Goal: Navigation & Orientation: Find specific page/section

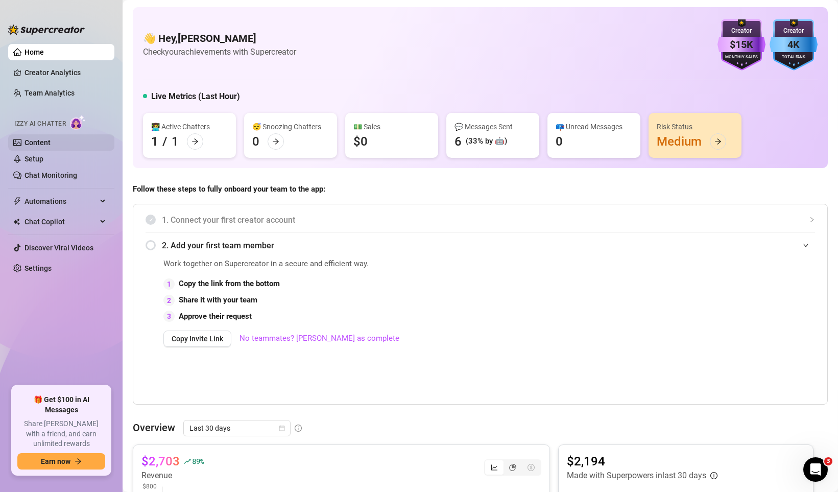
click at [51, 147] on link "Content" at bounding box center [38, 142] width 26 height 8
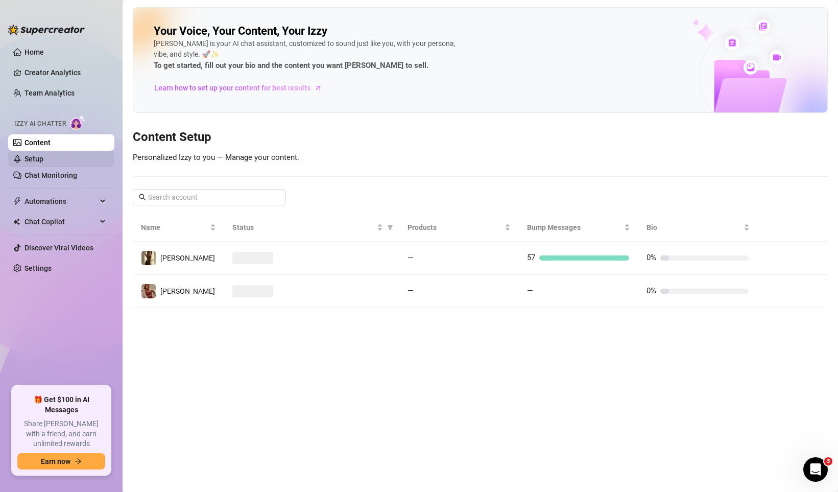
click at [43, 161] on link "Setup" at bounding box center [34, 159] width 19 height 8
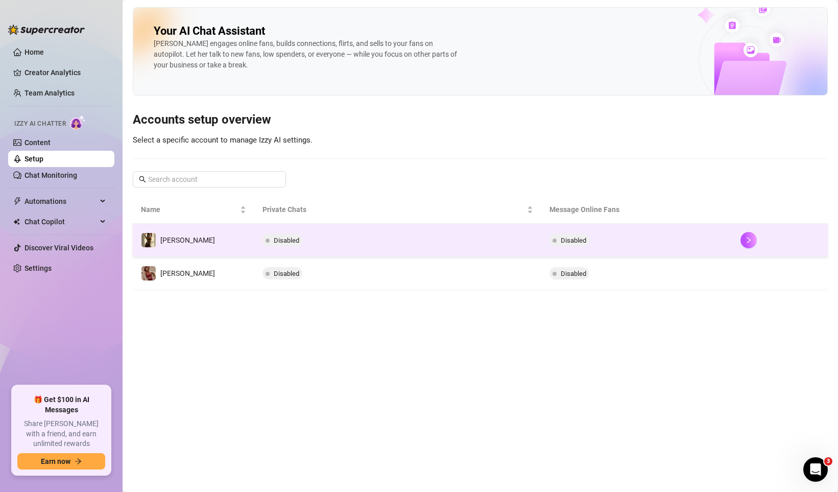
click at [362, 241] on td "Disabled" at bounding box center [397, 240] width 287 height 33
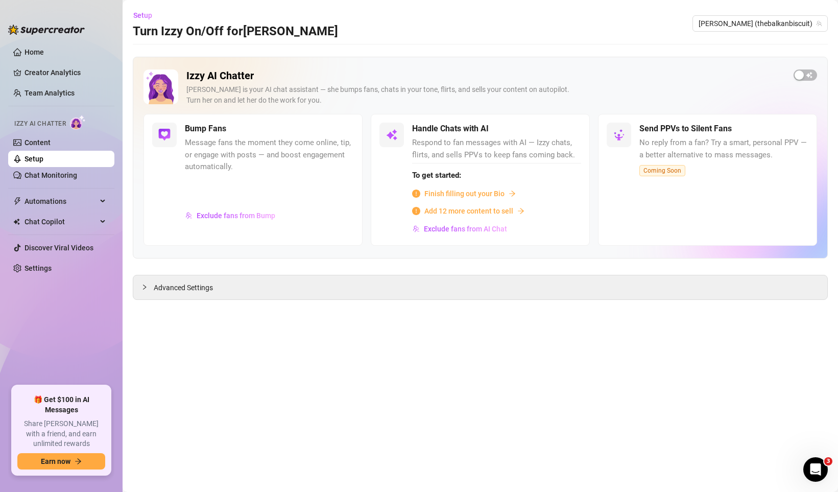
click at [662, 169] on span "Coming Soon" at bounding box center [663, 170] width 46 height 11
click at [78, 200] on span "Automations" at bounding box center [61, 201] width 73 height 16
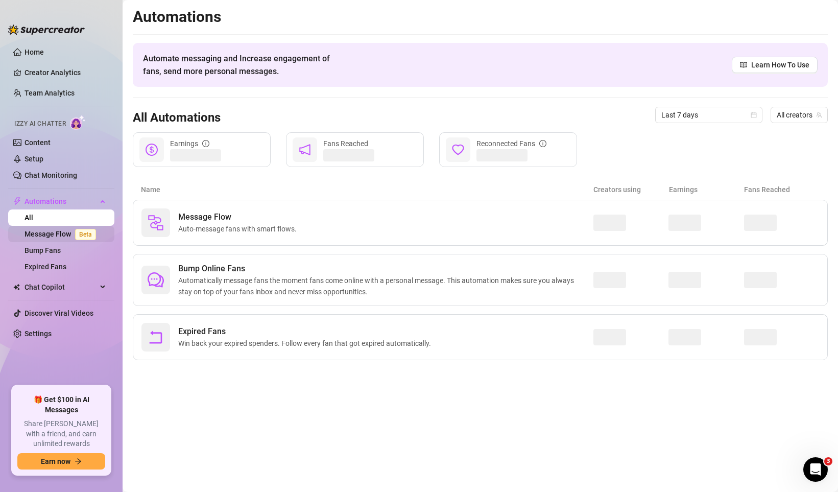
click at [78, 232] on span "Beta" at bounding box center [85, 234] width 21 height 11
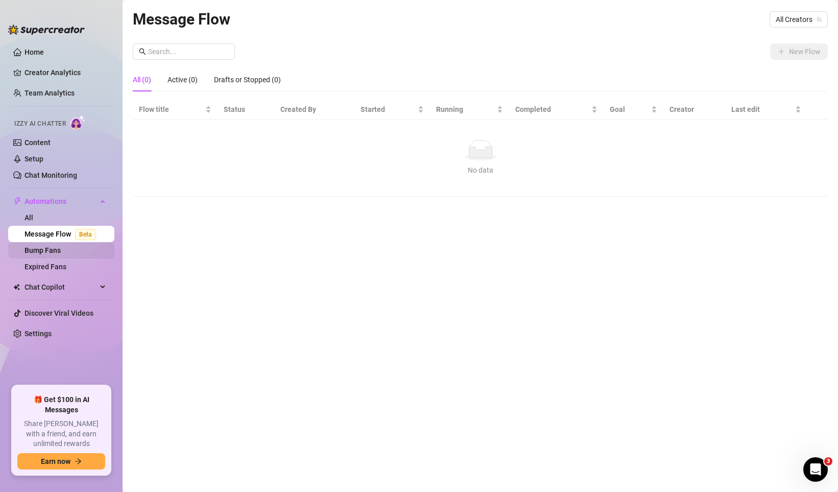
click at [61, 246] on link "Bump Fans" at bounding box center [43, 250] width 36 height 8
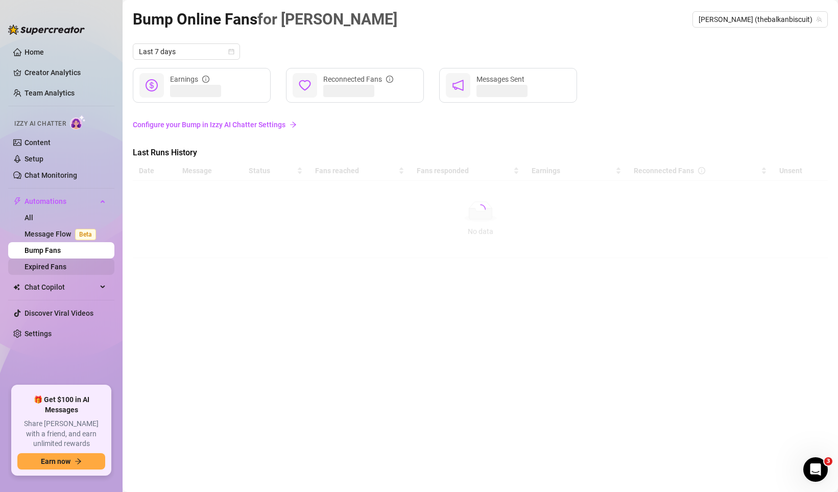
click at [66, 267] on link "Expired Fans" at bounding box center [46, 267] width 42 height 8
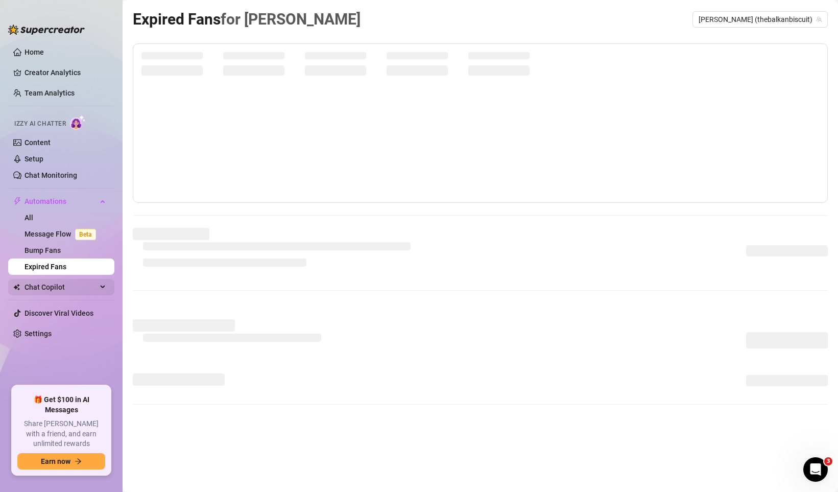
click at [107, 282] on div "Chat Copilot" at bounding box center [61, 287] width 106 height 16
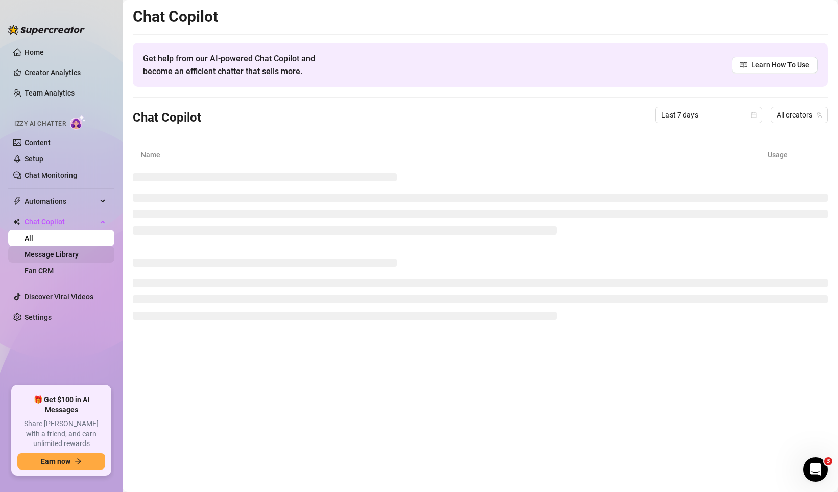
click at [76, 256] on link "Message Library" at bounding box center [52, 254] width 54 height 8
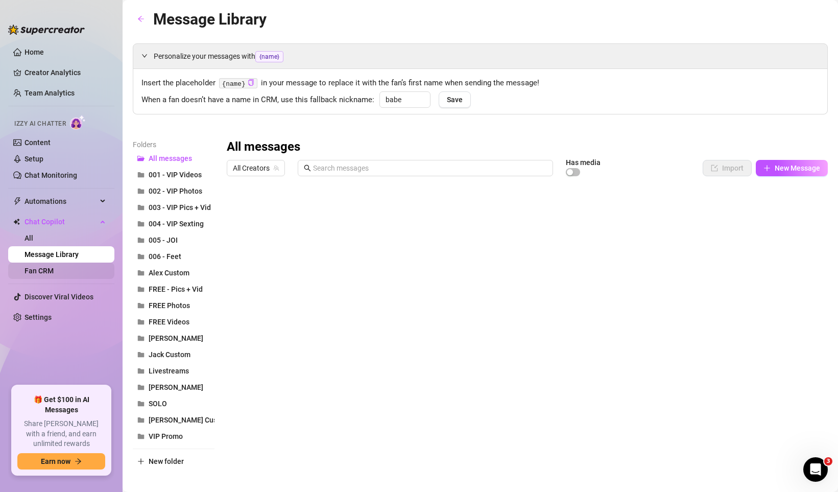
click at [54, 269] on link "Fan CRM" at bounding box center [39, 271] width 29 height 8
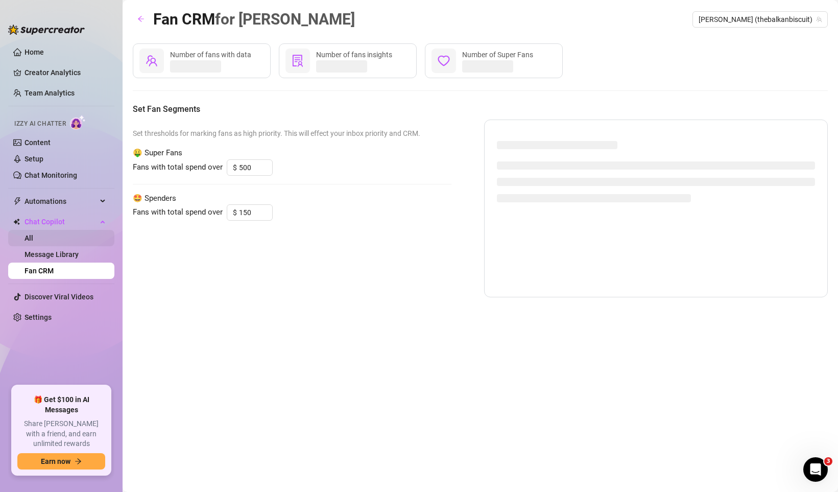
click at [33, 234] on link "All" at bounding box center [29, 238] width 9 height 8
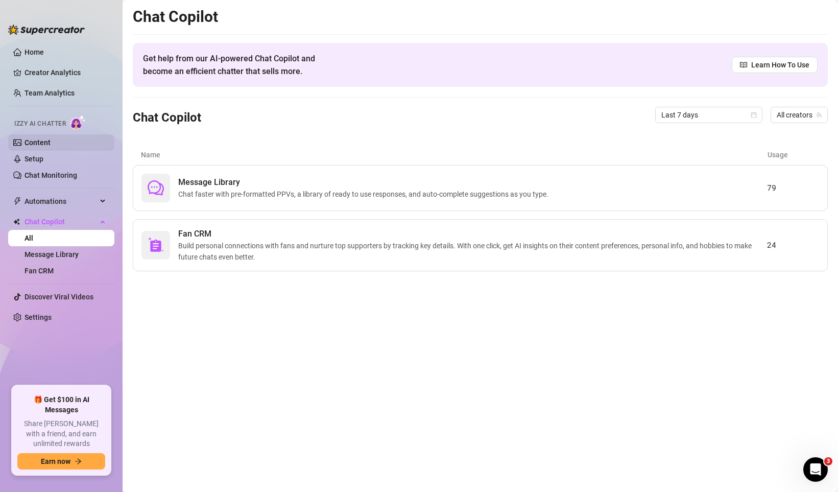
click at [41, 141] on link "Content" at bounding box center [38, 142] width 26 height 8
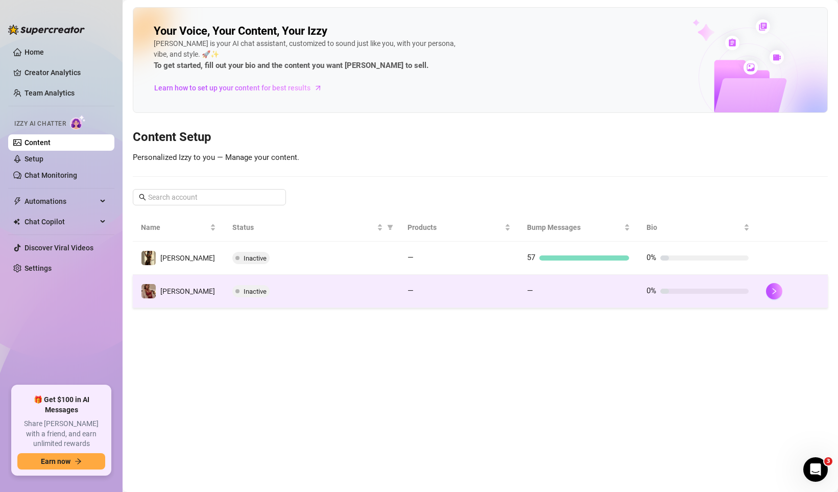
click at [356, 292] on div "Inactive" at bounding box center [311, 291] width 159 height 12
